Goal: Task Accomplishment & Management: Complete application form

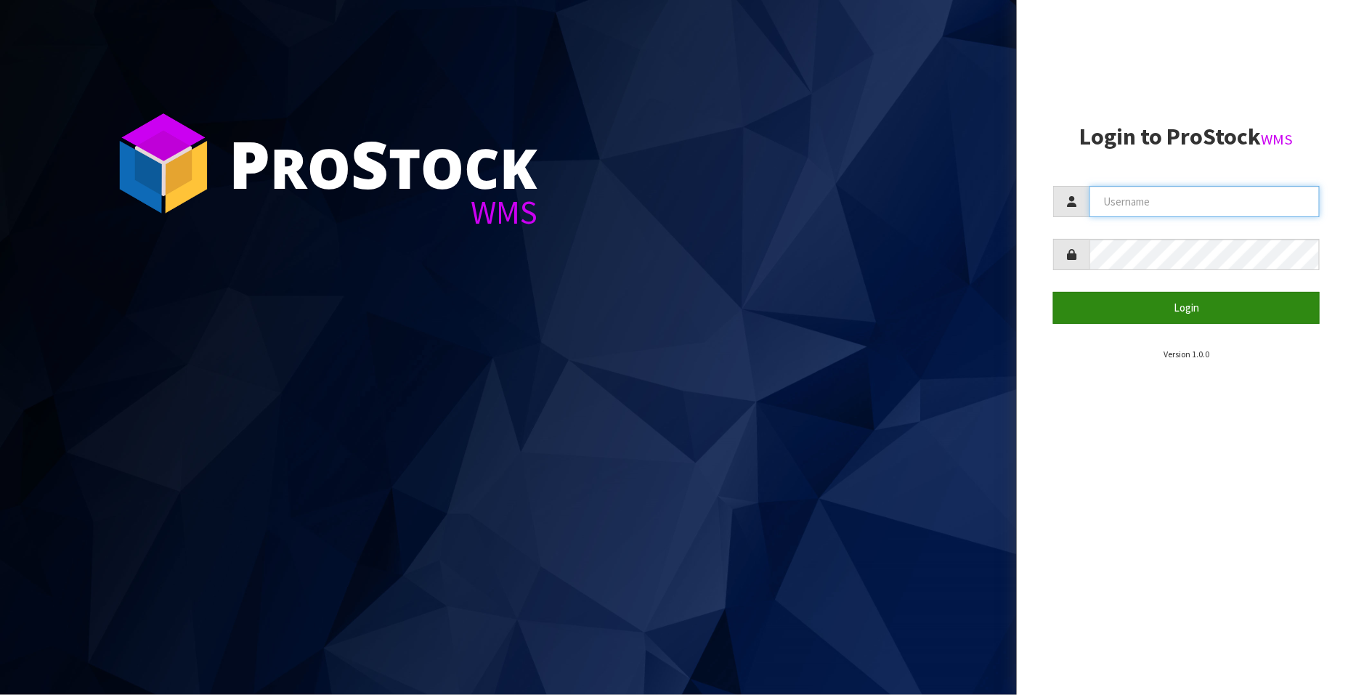
type input "FLOWAPAC"
click at [1187, 310] on button "Login" at bounding box center [1186, 307] width 267 height 31
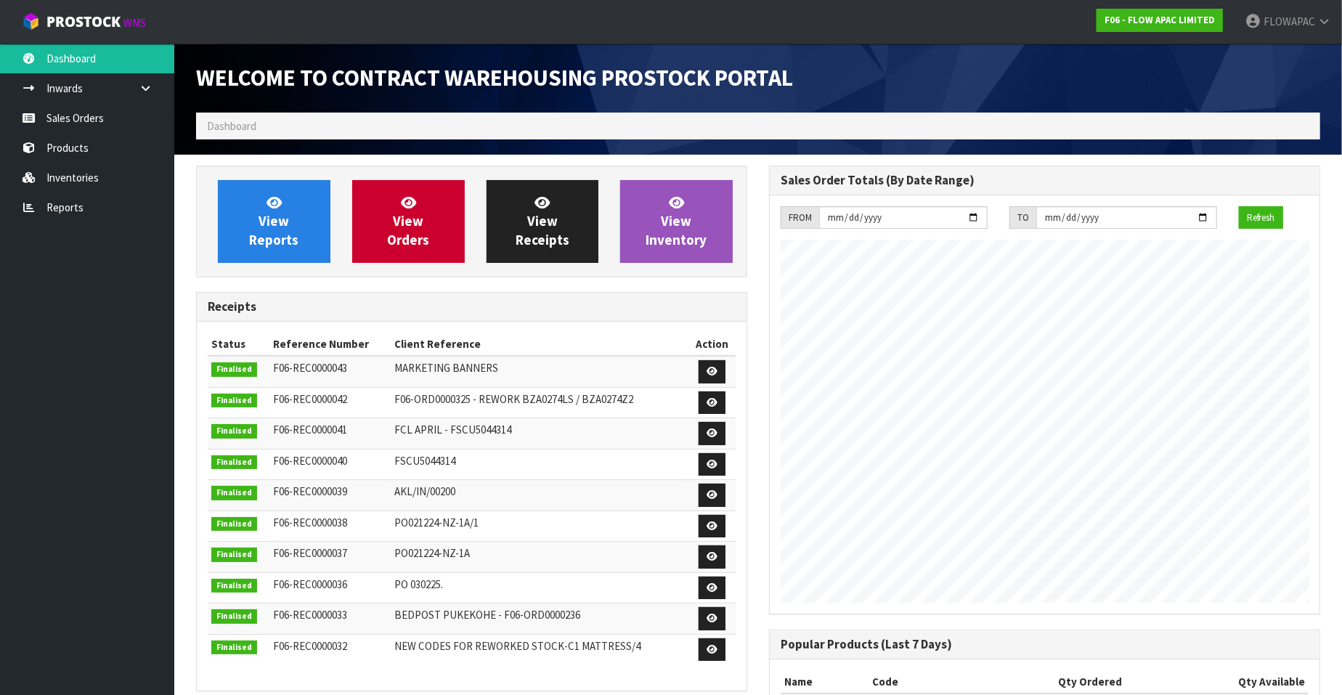
scroll to position [802, 573]
click at [70, 108] on link "Sales Orders" at bounding box center [87, 118] width 174 height 30
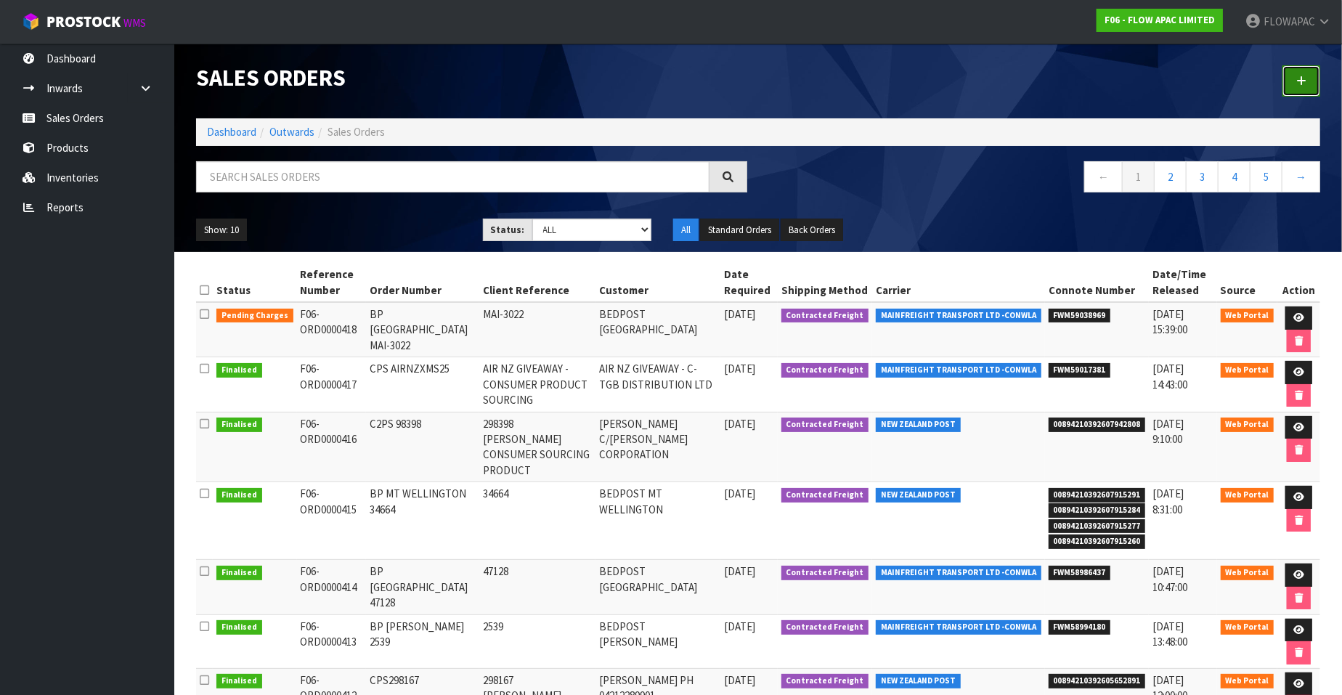
click at [1303, 80] on icon at bounding box center [1301, 81] width 10 height 11
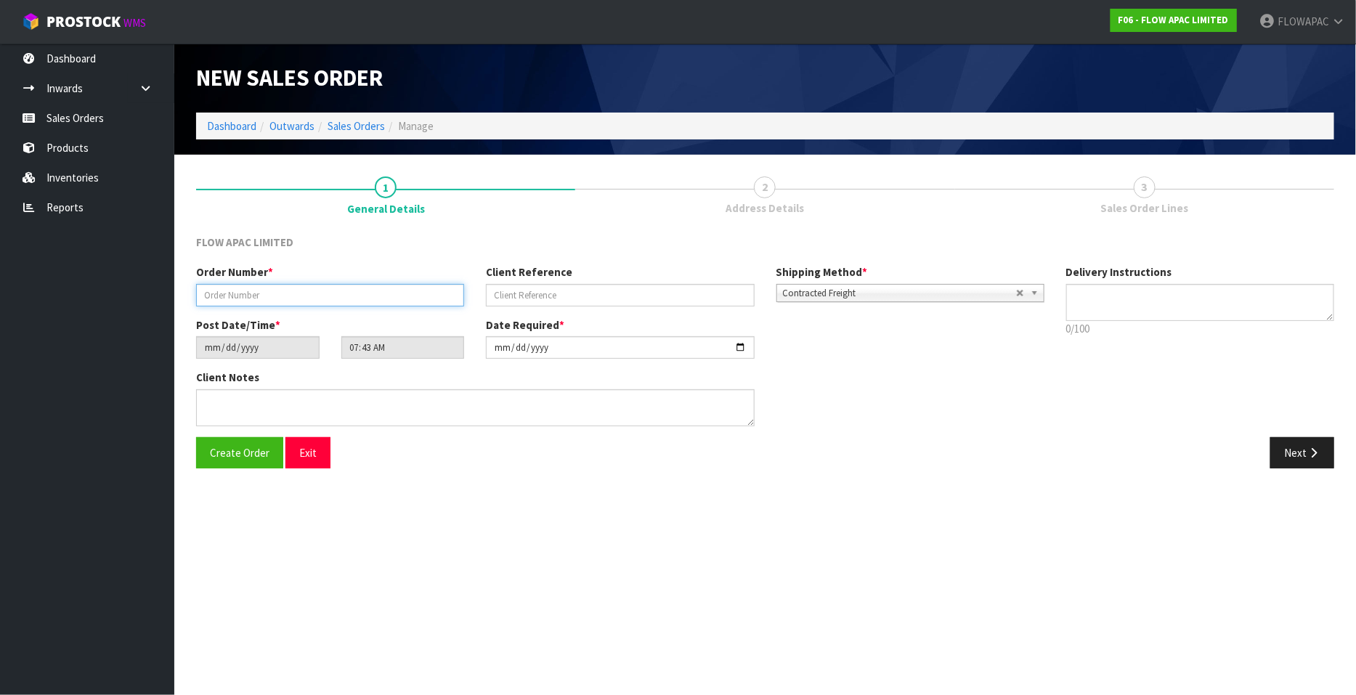
click at [334, 294] on input "text" at bounding box center [330, 295] width 268 height 23
type input "BP ST LUKES LSX101025"
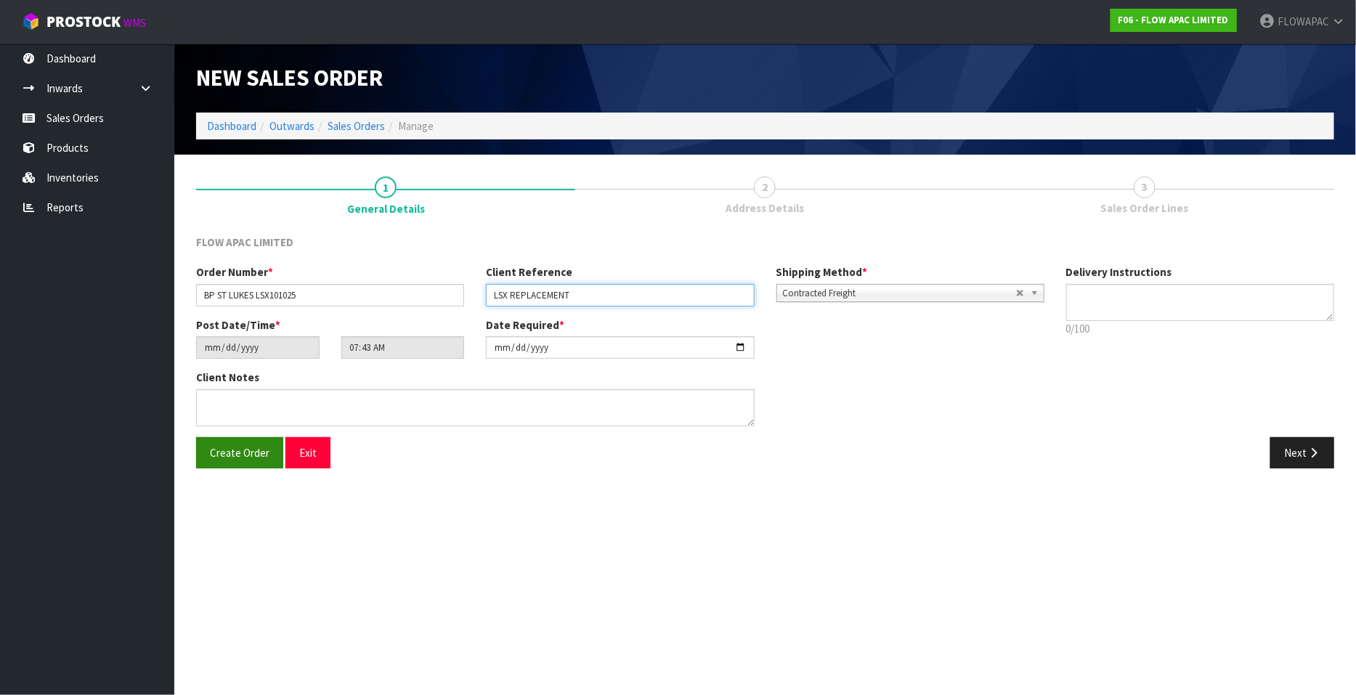
type input "LSX REPLACEMENT"
click at [251, 452] on span "Create Order" at bounding box center [240, 453] width 60 height 14
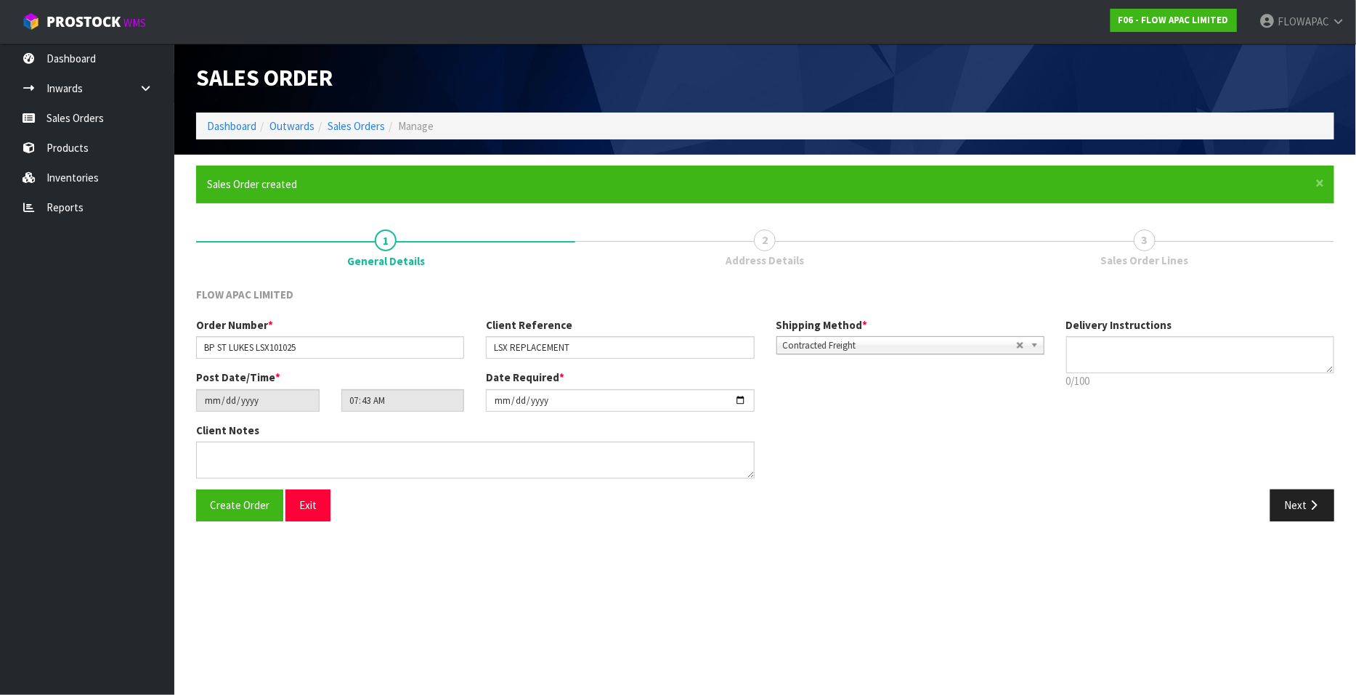
type input "09:43:00.000"
click at [1304, 506] on button "Next" at bounding box center [1302, 504] width 64 height 31
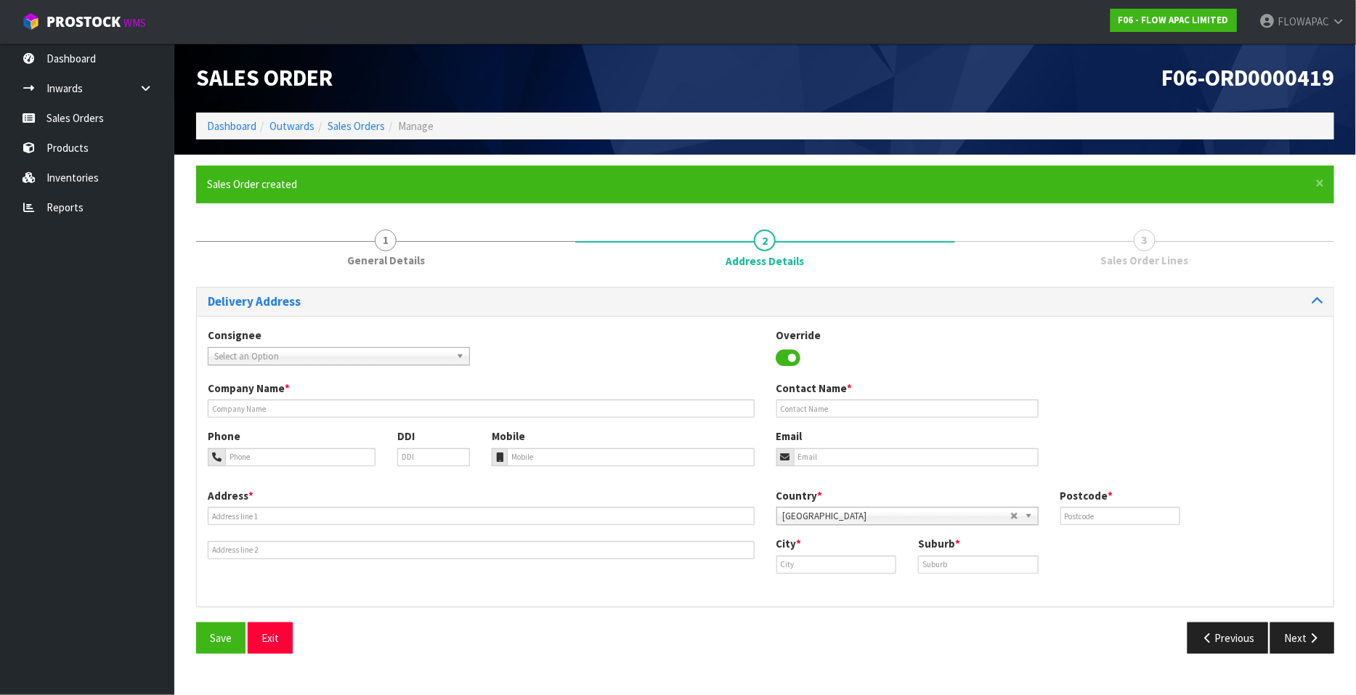
click at [304, 350] on span "Select an Option" at bounding box center [332, 356] width 236 height 17
type input "bedpost st"
click at [386, 394] on li "SLETIGRET - BEDPOST ST LUKES ( SLEEP TIGHT RETAIL LTD)" at bounding box center [338, 398] width 255 height 18
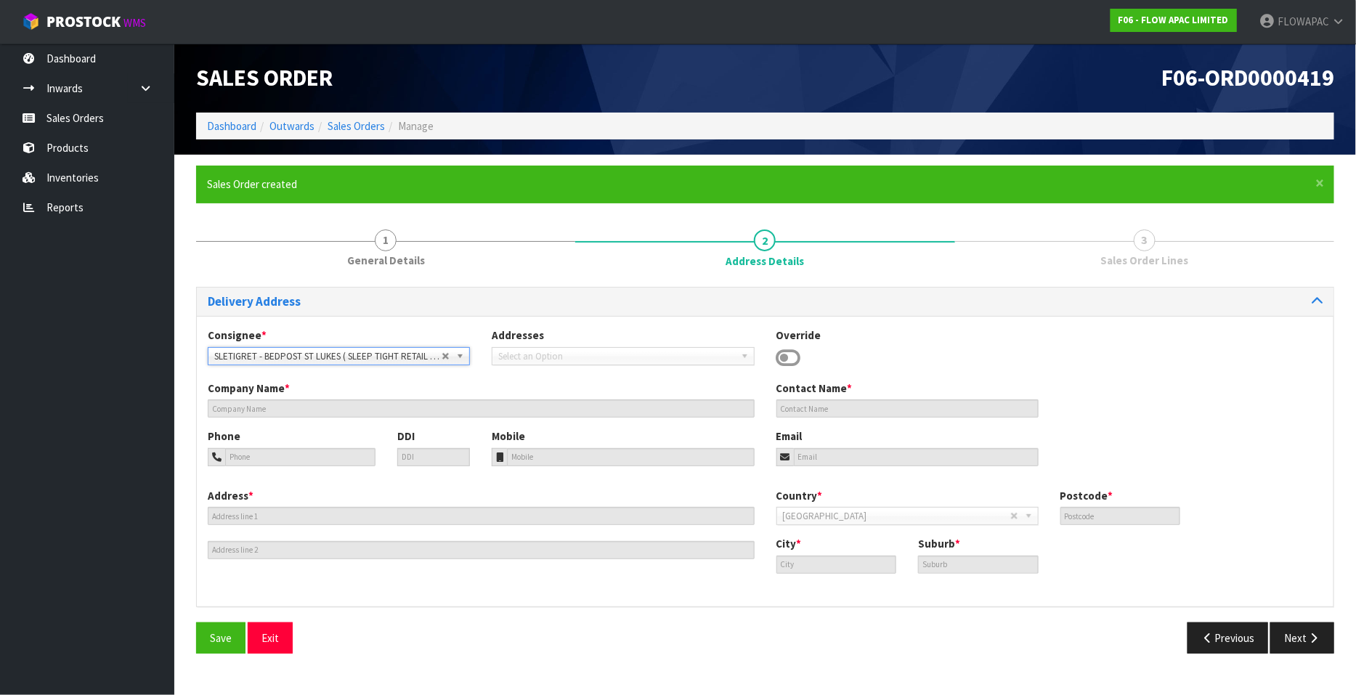
type input "BEDPOST ST LUKES ( SLEEP TIGHT RETAIL LTD)"
type input "[PERSON_NAME]"
type input "[EMAIL_ADDRESS][DOMAIN_NAME]"
type input "SHOP [STREET_ADDRESS][PERSON_NAME]"
type input "1025"
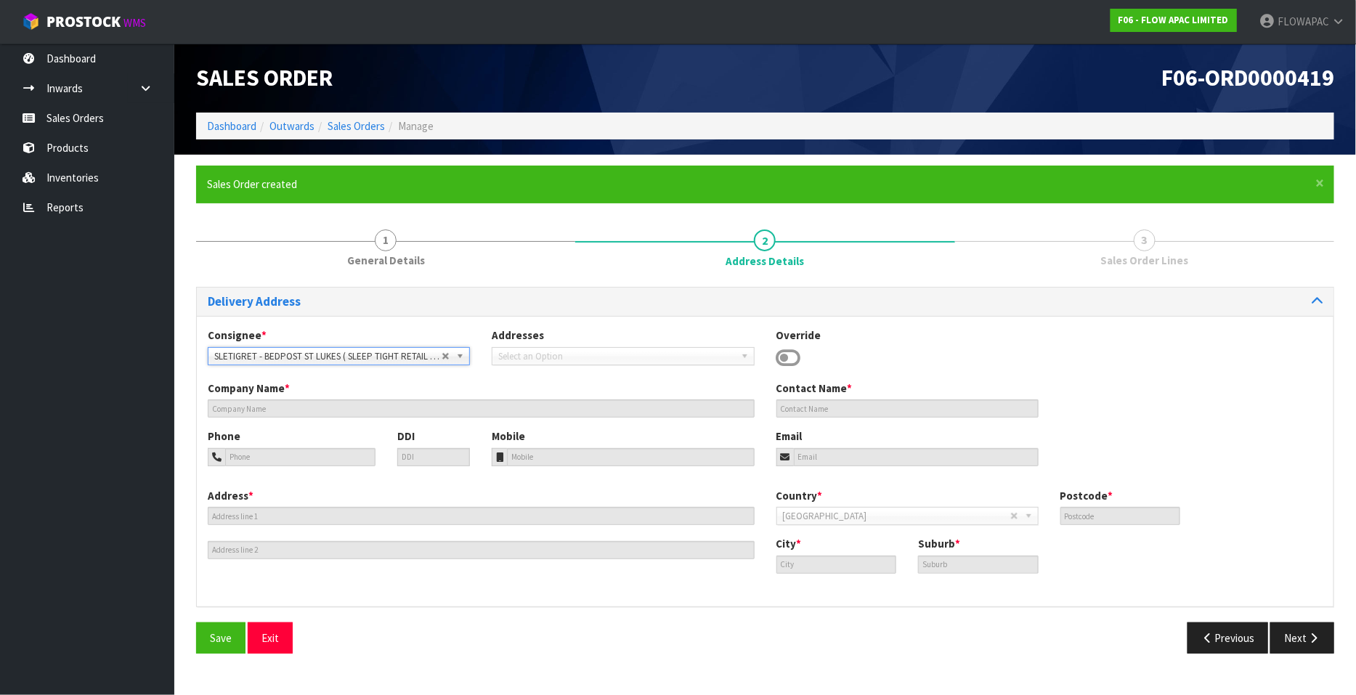
type input "[GEOGRAPHIC_DATA]"
type input "ST LUKES"
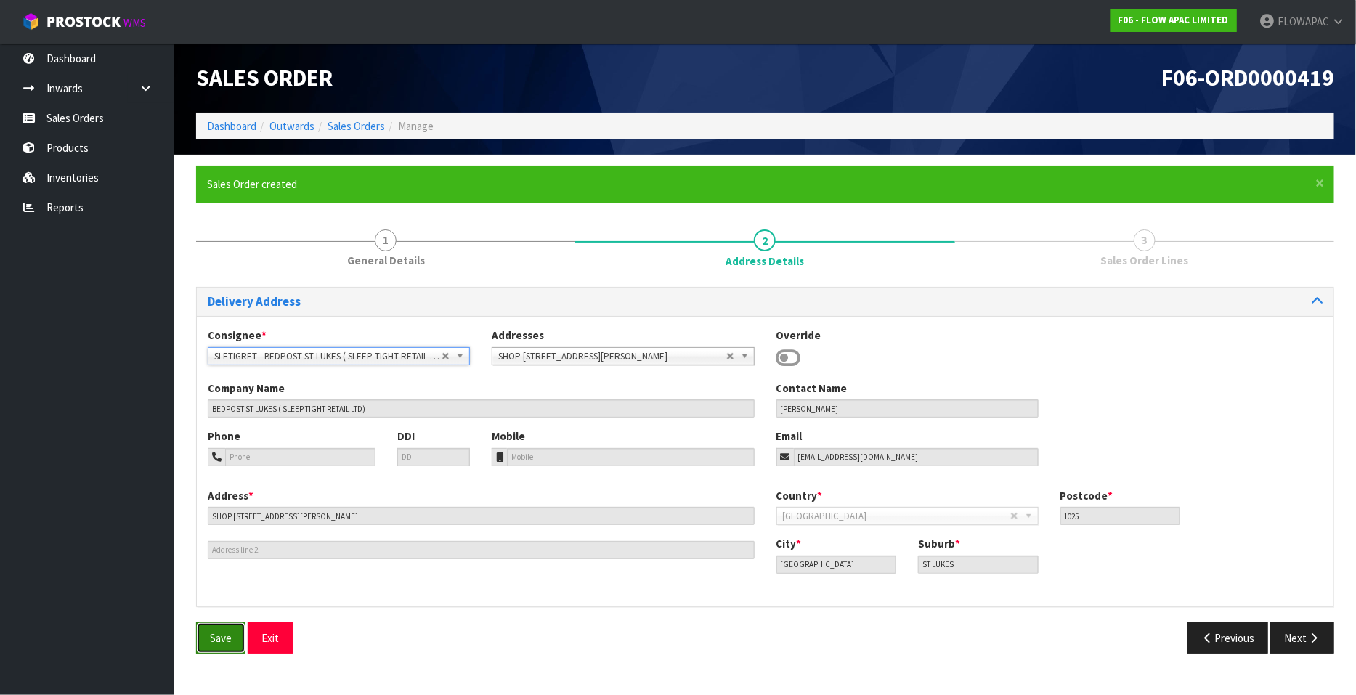
click at [219, 645] on button "Save" at bounding box center [220, 637] width 49 height 31
click at [1307, 638] on icon "button" at bounding box center [1313, 638] width 14 height 11
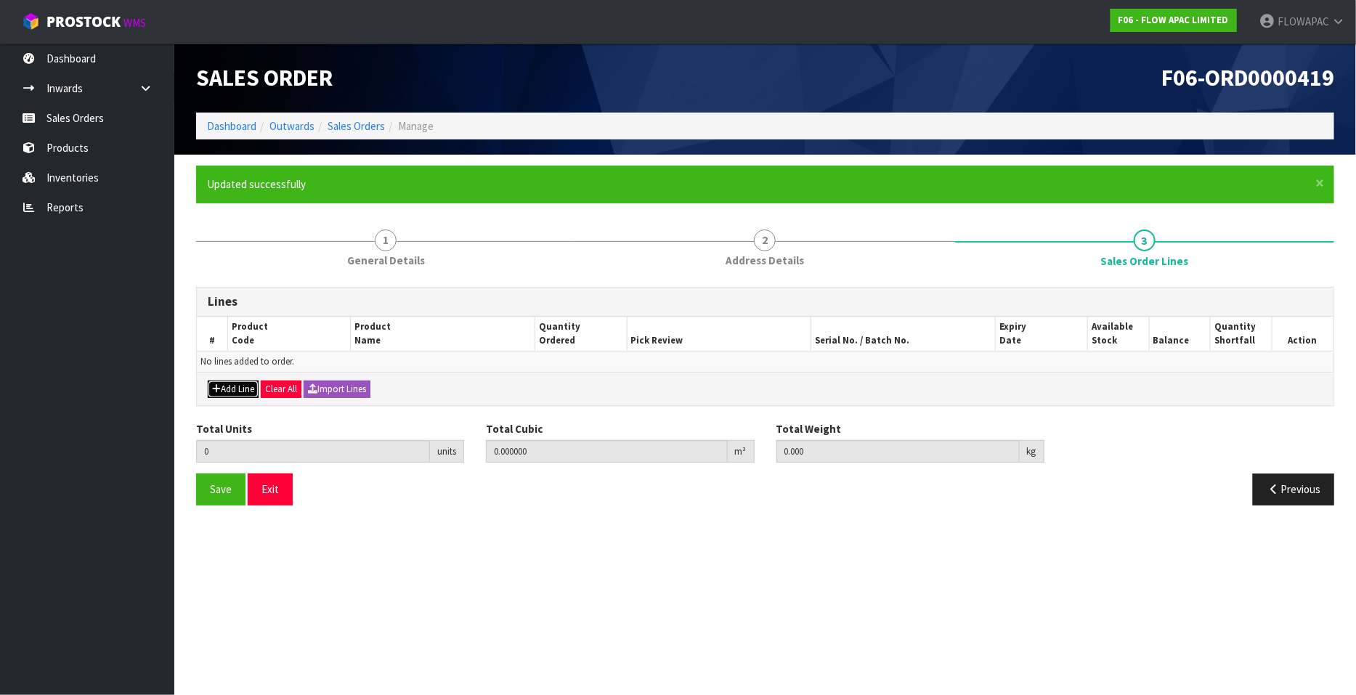
click at [240, 389] on button "Add Line" at bounding box center [233, 389] width 51 height 17
type input "0"
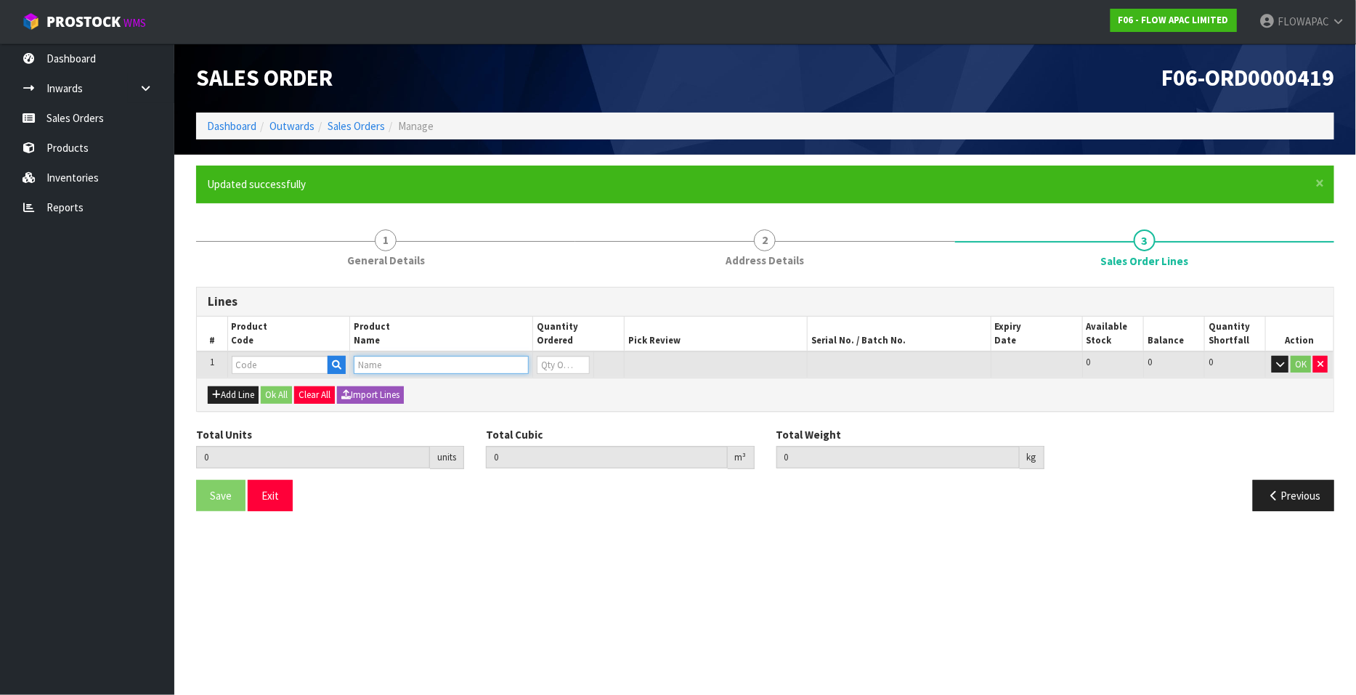
click at [395, 365] on input "text" at bounding box center [441, 365] width 175 height 18
type input "ADJ BASE FLEX LSX L"
click at [435, 399] on ul "ADJ BASE FLEX LSX L ONG SINGLE" at bounding box center [448, 389] width 189 height 28
click at [426, 366] on input "text" at bounding box center [441, 365] width 175 height 18
type input "ADJ BASE FLEX LSX"
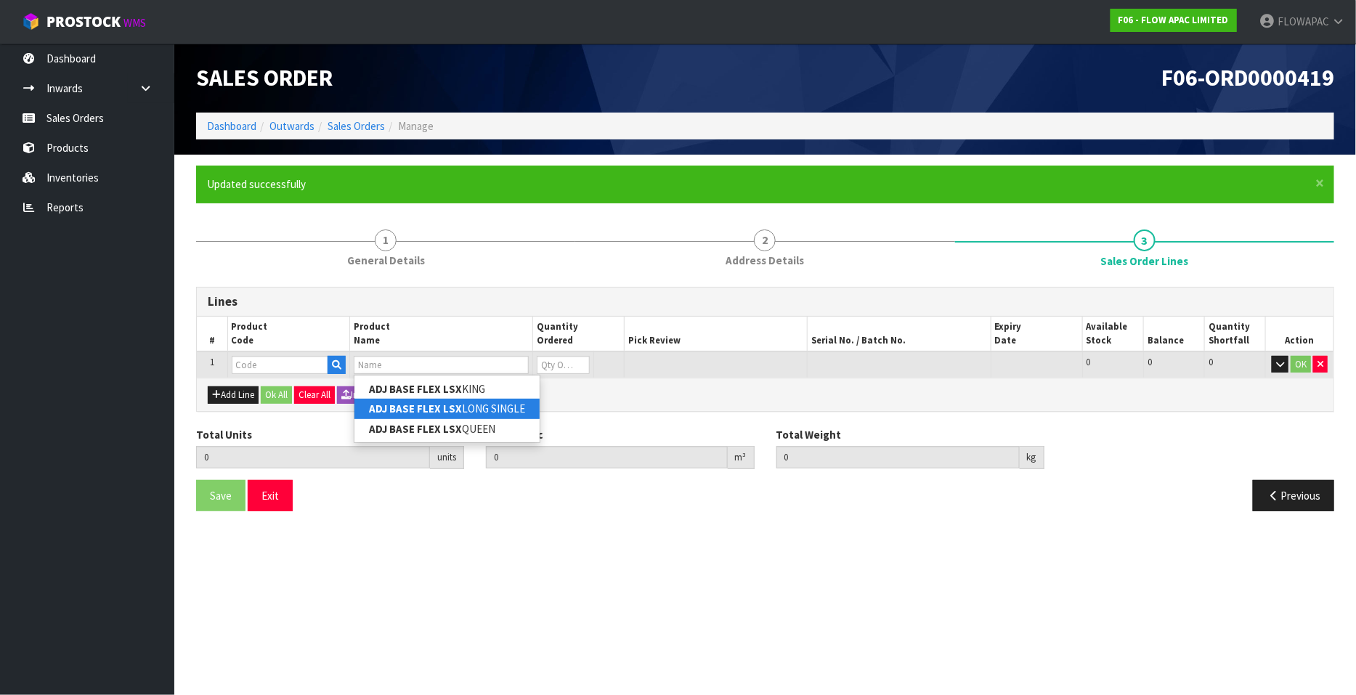
click at [466, 400] on link "ADJ BASE FLEX LSX LONG SINGLE" at bounding box center [446, 409] width 185 height 20
type input "ADJ BASE FLEX LSX LONG SINGLE"
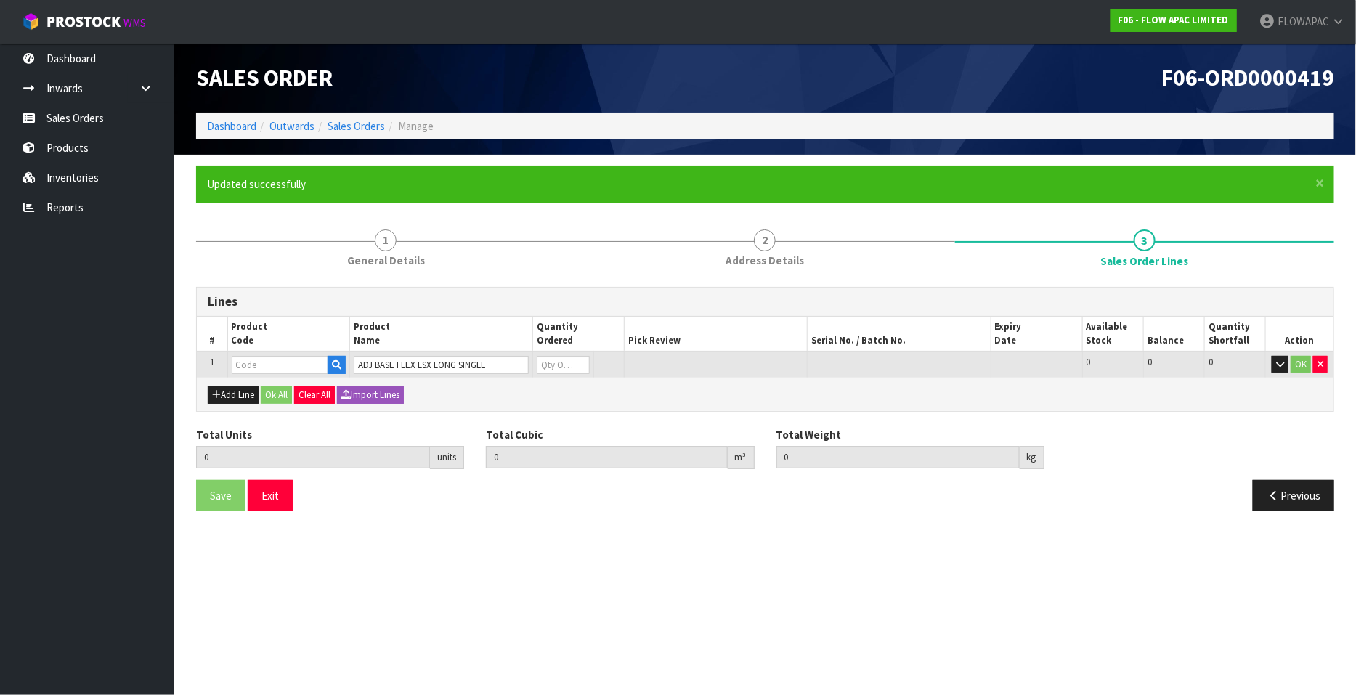
type input "0.000000"
type input "0.000"
type input "BZF021102"
type input "0"
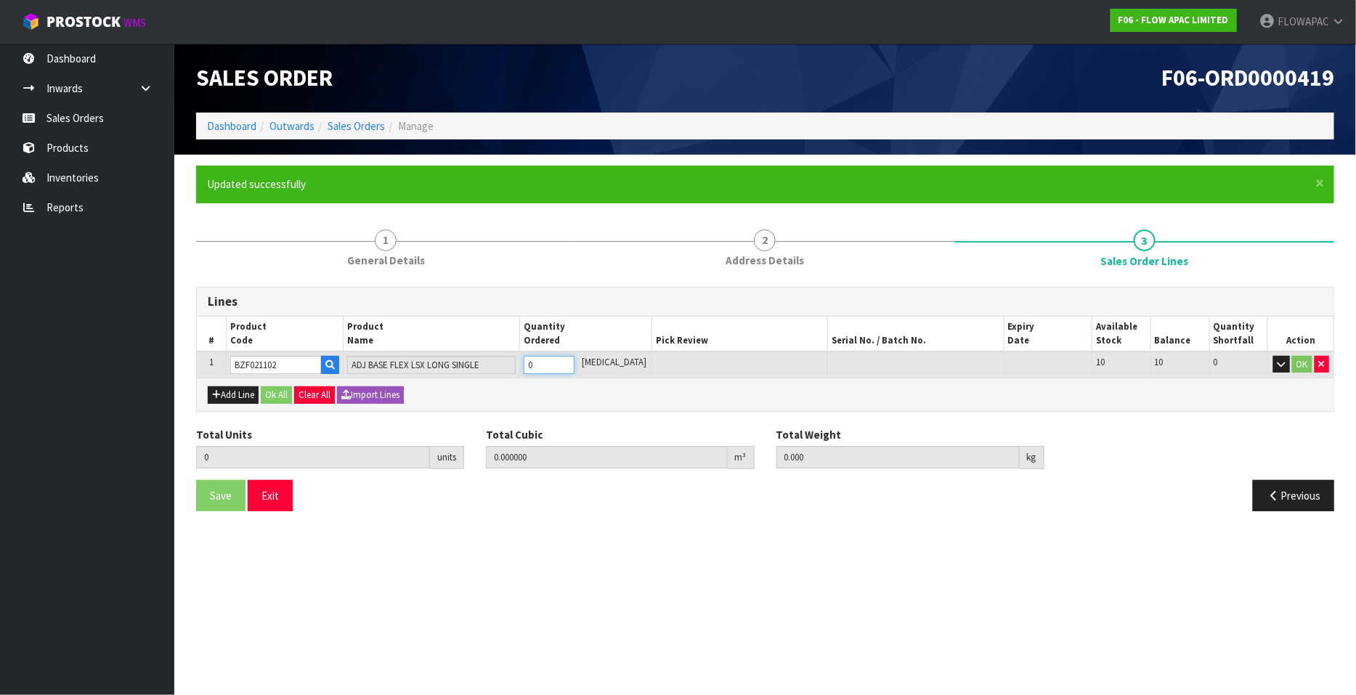
type input "1"
type input "0.18772"
type input "66"
type input "1"
click at [574, 359] on input "1" at bounding box center [549, 365] width 51 height 18
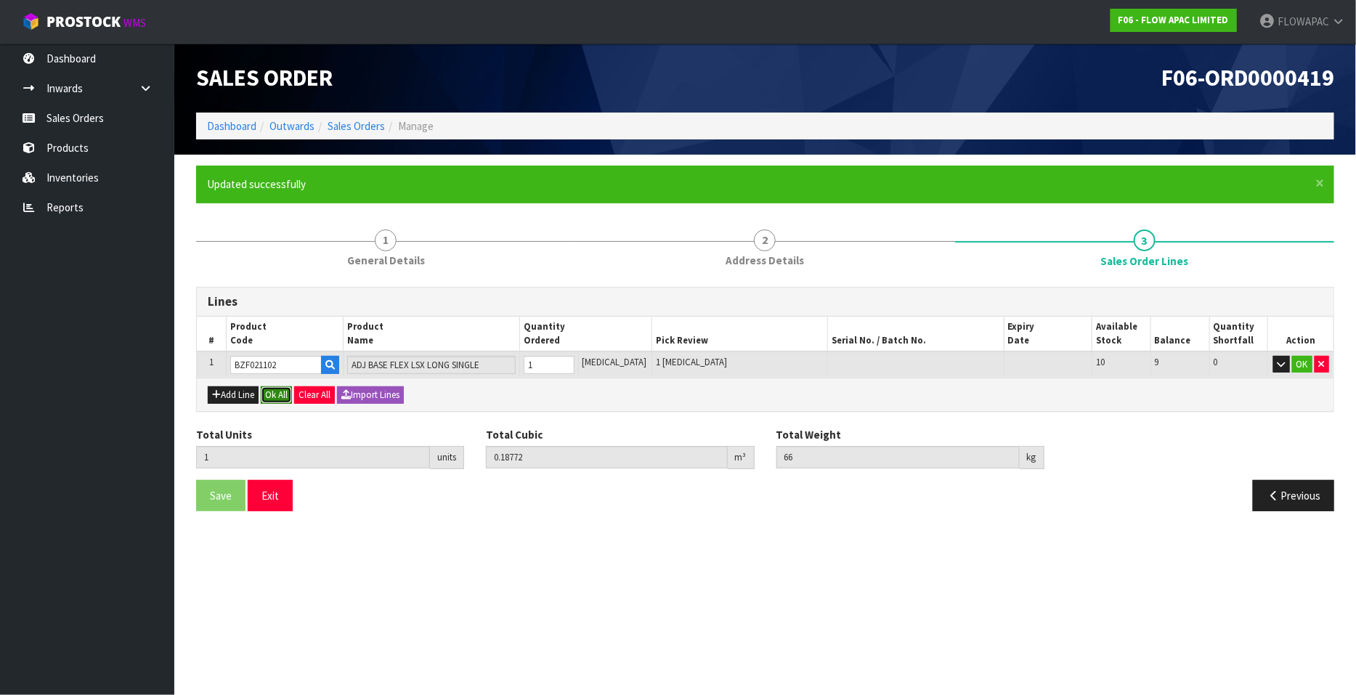
click at [283, 394] on button "Ok All" at bounding box center [276, 394] width 31 height 17
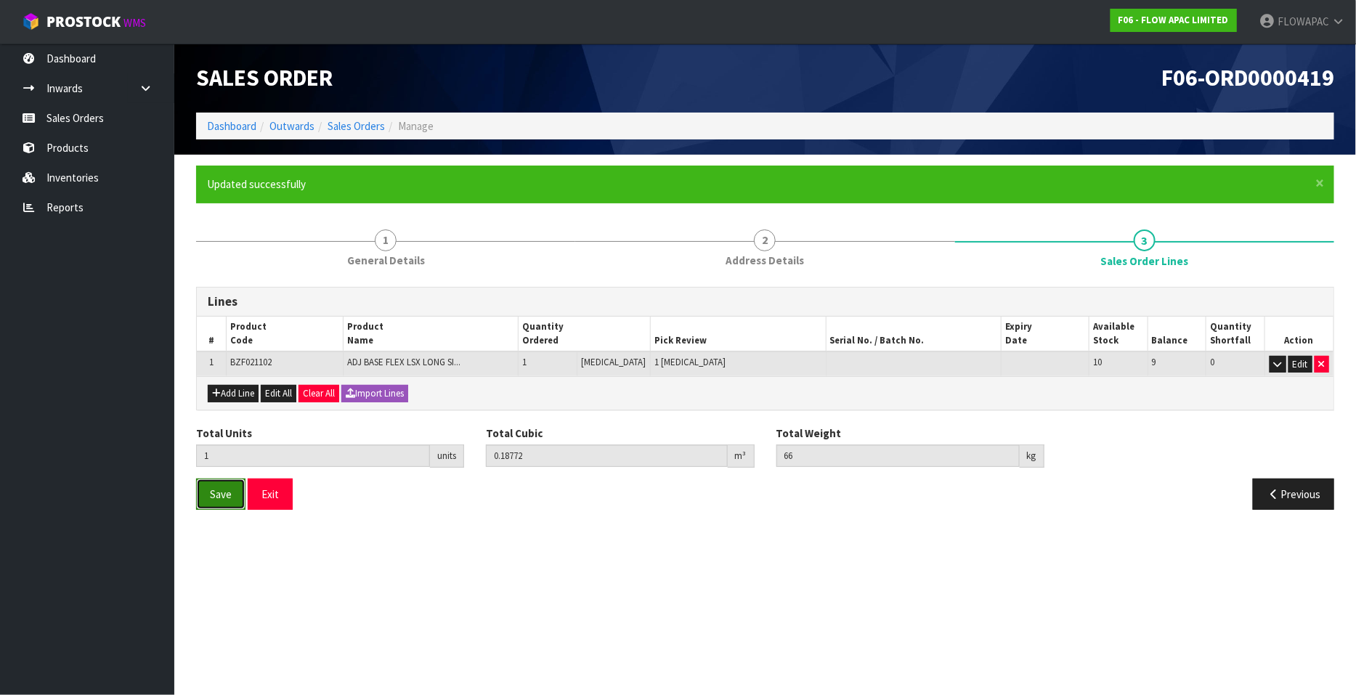
click at [224, 500] on button "Save" at bounding box center [220, 494] width 49 height 31
click at [280, 487] on button "Exit" at bounding box center [270, 494] width 45 height 31
